Goal: Task Accomplishment & Management: Use online tool/utility

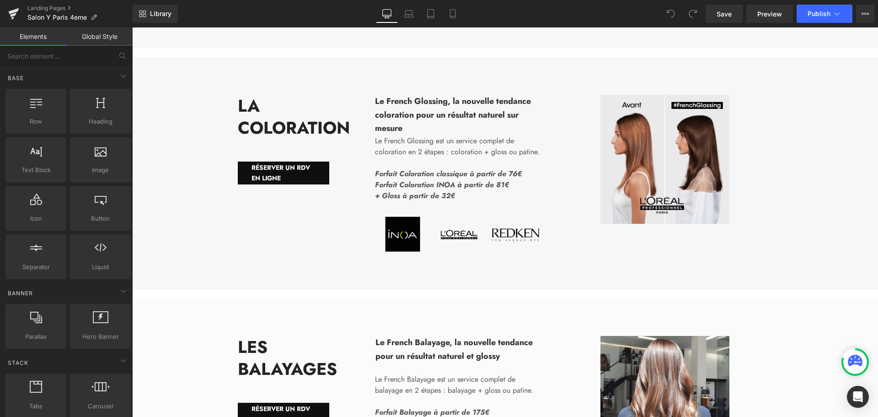
scroll to position [823, 0]
click at [454, 189] on span "Forfait Coloration INOA à partir de 81€" at bounding box center [442, 184] width 134 height 11
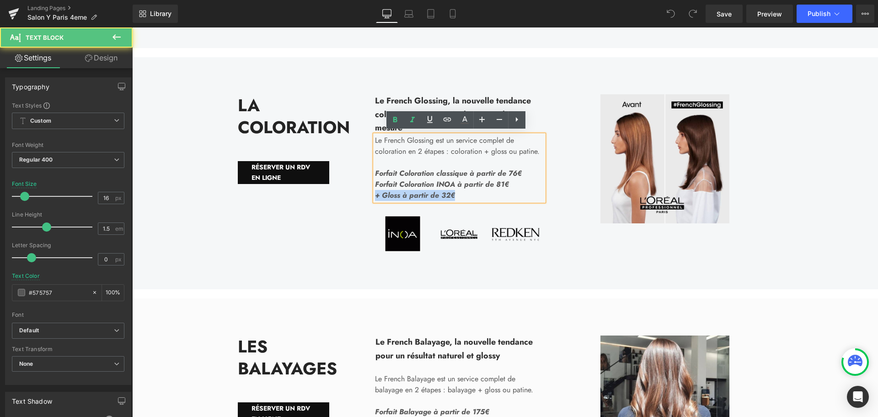
drag, startPoint x: 506, startPoint y: 191, endPoint x: 371, endPoint y: 191, distance: 134.5
click at [375, 191] on div "Le French Glossing est un service complet de coloration en 2 étapes : coloratio…" at bounding box center [459, 168] width 169 height 66
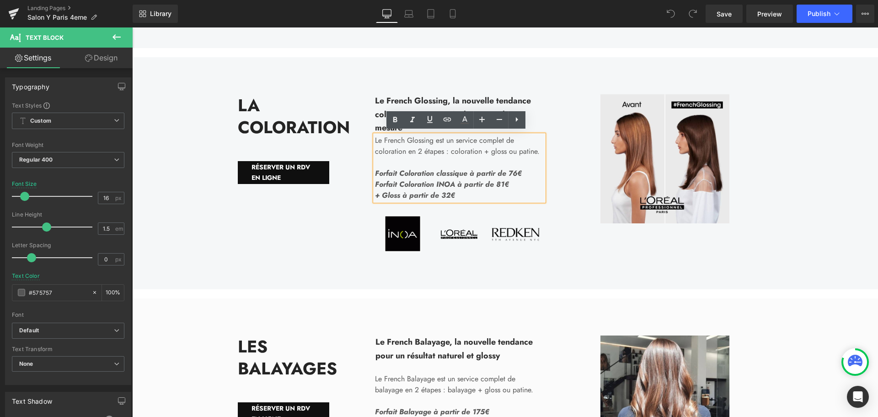
click at [375, 189] on span "Forfait Coloration INOA à partir de 81€" at bounding box center [442, 184] width 134 height 11
drag, startPoint x: 373, startPoint y: 190, endPoint x: 507, endPoint y: 190, distance: 134.5
click at [507, 189] on p "Forfait Coloration INOA à partir de 81€" at bounding box center [459, 184] width 169 height 11
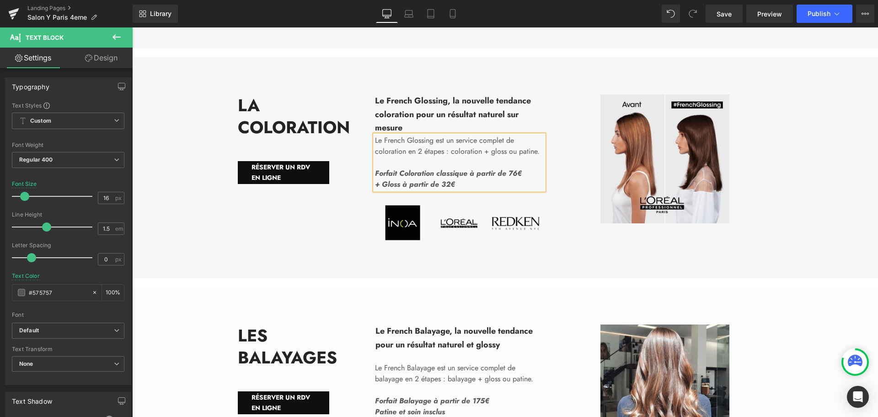
click at [469, 178] on span "Forfait Coloration classique à partir de 76€" at bounding box center [448, 173] width 147 height 11
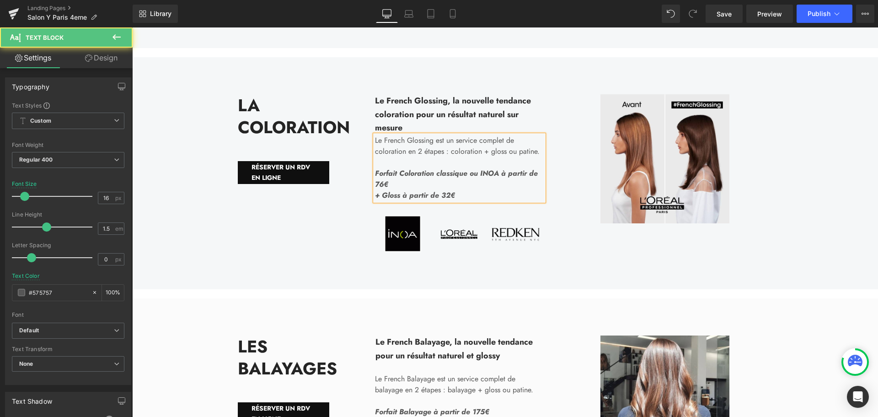
click at [378, 189] on span "Forfait Coloration classique ou INOA à partir de 76€" at bounding box center [456, 179] width 163 height 22
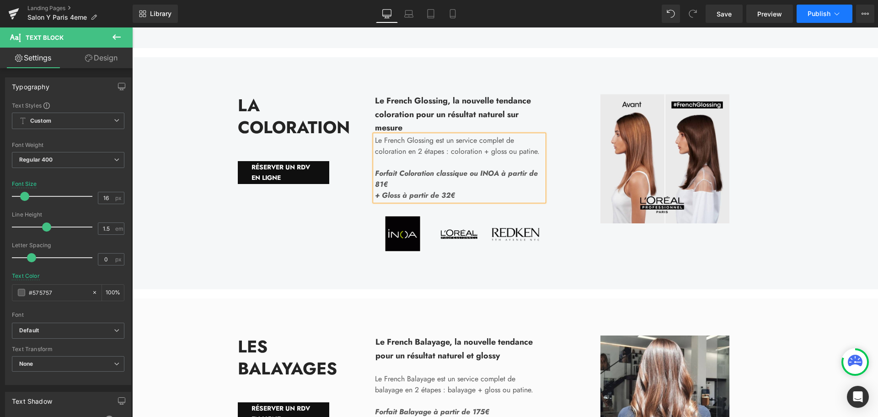
click at [818, 15] on span "Publish" at bounding box center [819, 13] width 23 height 7
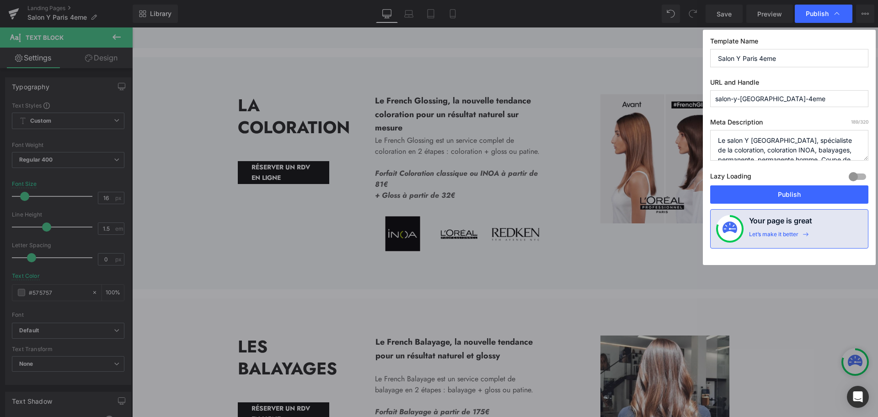
scroll to position [29, 0]
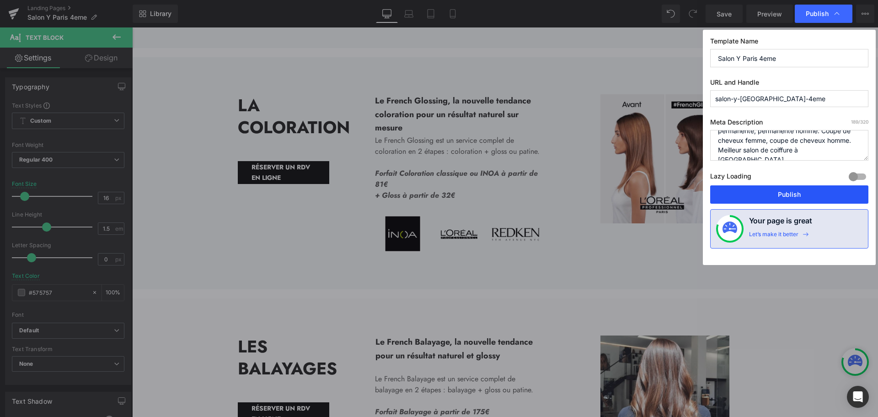
drag, startPoint x: 773, startPoint y: 195, endPoint x: 487, endPoint y: 191, distance: 286.4
click at [773, 195] on button "Publish" at bounding box center [789, 194] width 158 height 18
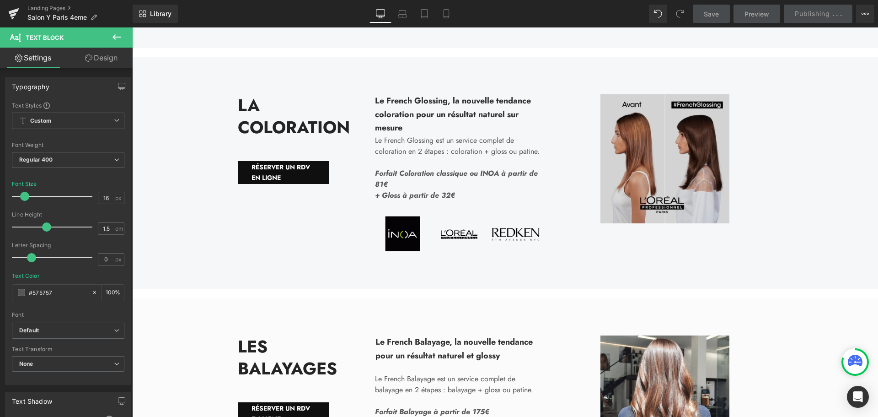
scroll to position [1006, 0]
